Goal: Information Seeking & Learning: Compare options

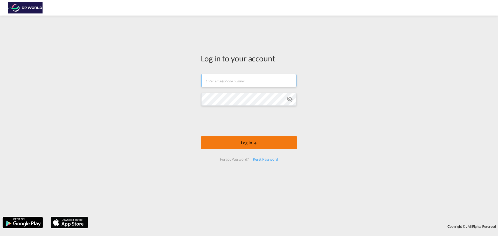
type input "[EMAIL_ADDRESS][DOMAIN_NAME]"
click at [258, 144] on button "Log In" at bounding box center [249, 142] width 97 height 13
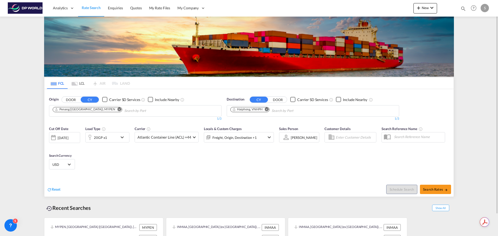
click at [284, 113] on input "Chips input." at bounding box center [296, 111] width 49 height 8
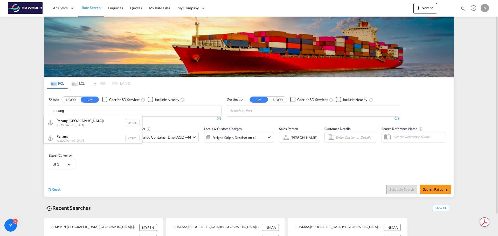
type input "penang"
click at [106, 122] on div "Penang ([GEOGRAPHIC_DATA]) [GEOGRAPHIC_DATA] MYPEN" at bounding box center [93, 123] width 99 height 16
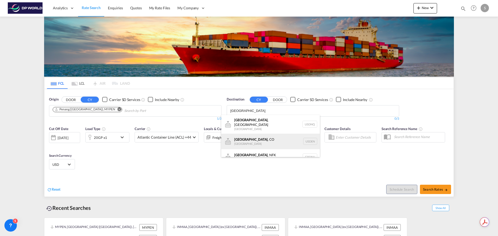
type input "[GEOGRAPHIC_DATA]"
click at [266, 135] on div "[GEOGRAPHIC_DATA] , [GEOGRAPHIC_DATA] [GEOGRAPHIC_DATA] USDEN" at bounding box center [270, 142] width 99 height 16
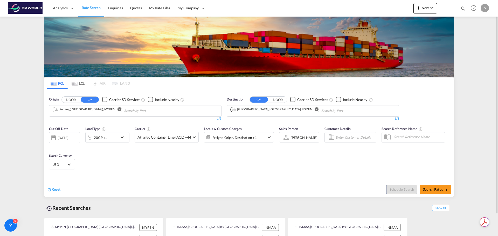
click at [118, 138] on div "20GP x1" at bounding box center [107, 137] width 44 height 10
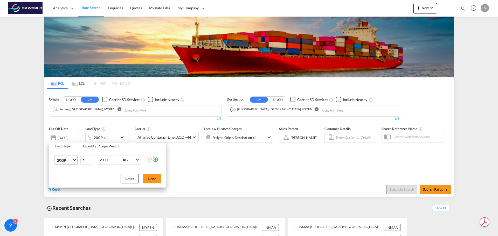
click at [71, 159] on span "20GP" at bounding box center [64, 160] width 15 height 5
click at [67, 172] on md-option "40GP" at bounding box center [70, 173] width 35 height 12
drag, startPoint x: 151, startPoint y: 179, endPoint x: 307, endPoint y: 178, distance: 156.4
click at [151, 179] on button "Done" at bounding box center [152, 178] width 18 height 9
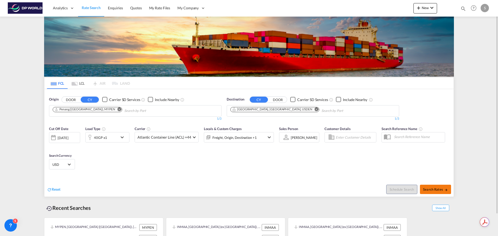
click at [447, 191] on md-icon "icon-arrow-right" at bounding box center [446, 190] width 4 height 4
type input "MYPEN to USDEN / [DATE]"
